Goal: Transaction & Acquisition: Subscribe to service/newsletter

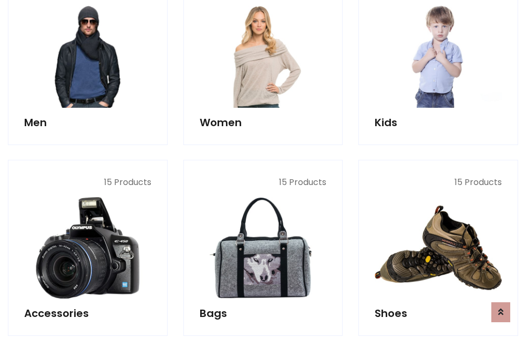
scroll to position [762, 0]
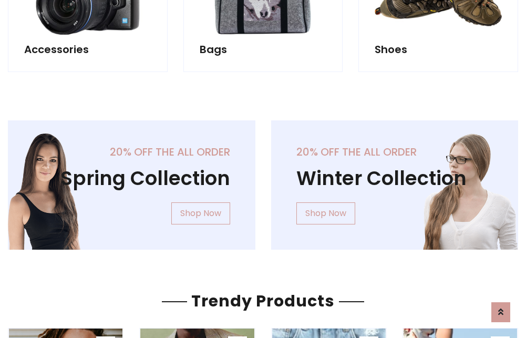
click at [263, 181] on div "20% off the all order Winter Collection Shop Now" at bounding box center [394, 193] width 263 height 146
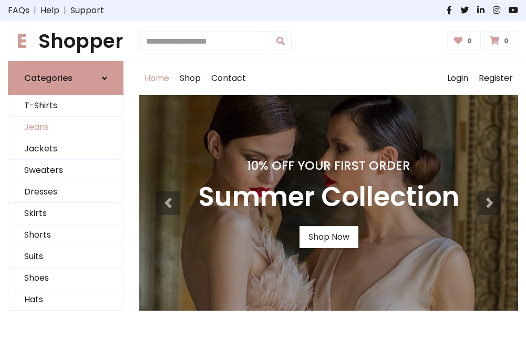
click at [66, 128] on link "Jeans" at bounding box center [65, 128] width 115 height 22
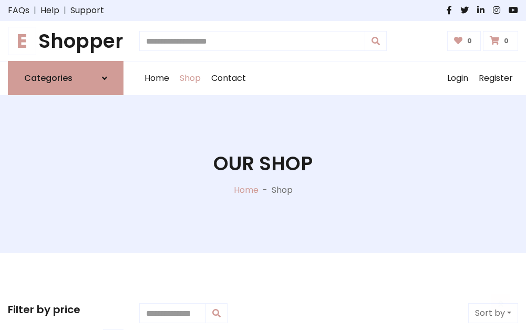
scroll to position [331, 0]
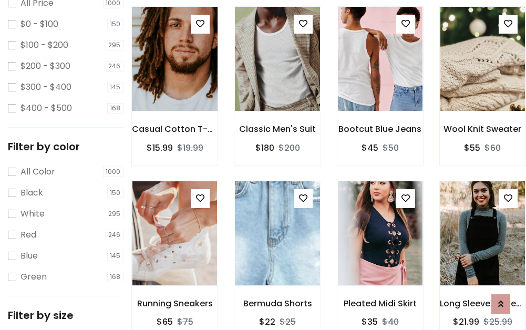
click at [174, 82] on img at bounding box center [174, 59] width 101 height 252
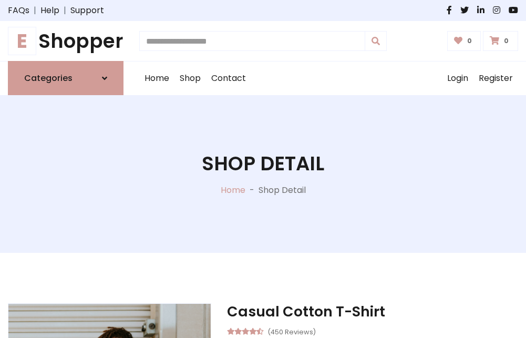
scroll to position [113, 0]
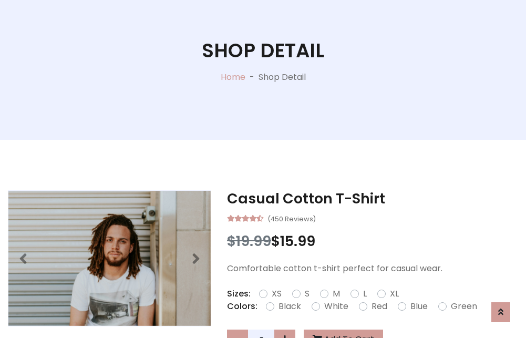
click at [378, 306] on label "Red" at bounding box center [379, 306] width 16 height 13
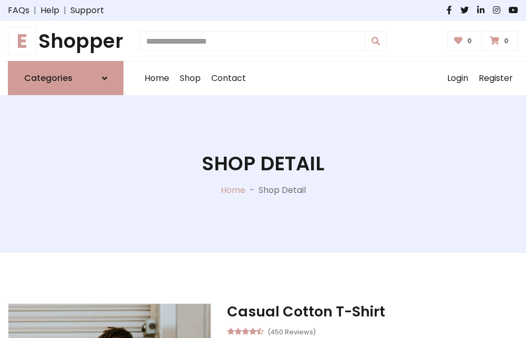
scroll to position [113, 0]
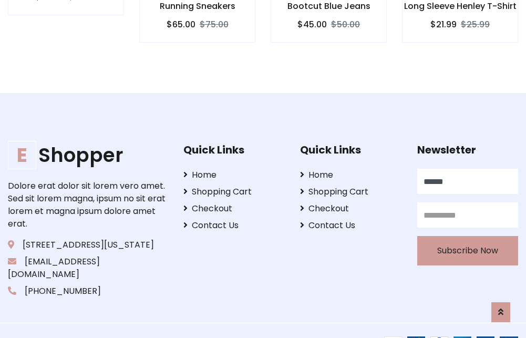
type input "******"
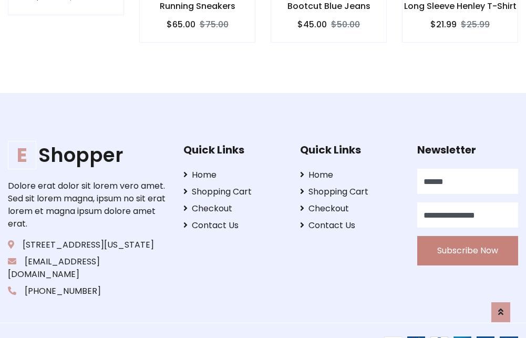
type input "**********"
click at [467, 238] on button "Subscribe Now" at bounding box center [467, 250] width 101 height 29
